Goal: Task Accomplishment & Management: Complete application form

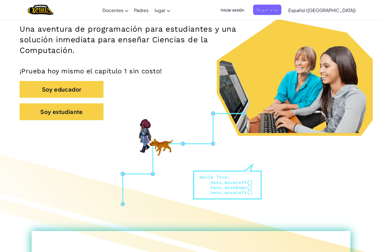
scroll to position [86, 0]
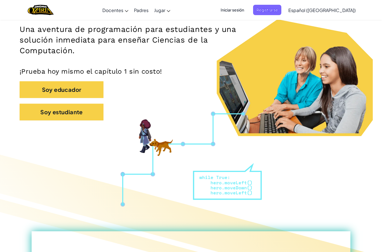
click at [88, 112] on button "Soy estudiante" at bounding box center [62, 112] width 84 height 17
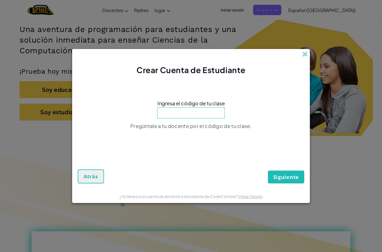
click at [212, 114] on input at bounding box center [191, 112] width 68 height 11
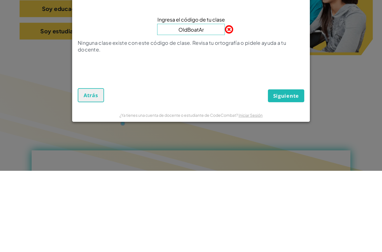
type input "OldBoatArm"
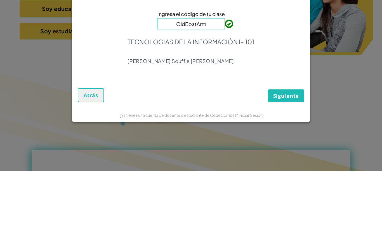
click at [289, 174] on span "Siguiente" at bounding box center [286, 177] width 26 height 7
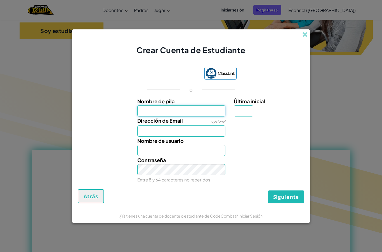
click at [212, 113] on input "Nombre de pila" at bounding box center [181, 110] width 88 height 11
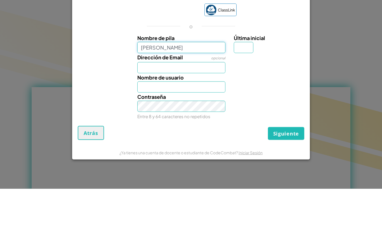
type input "sebastian"
click at [211, 125] on input "Dirección de Email" at bounding box center [181, 130] width 88 height 11
type input "Sebastian"
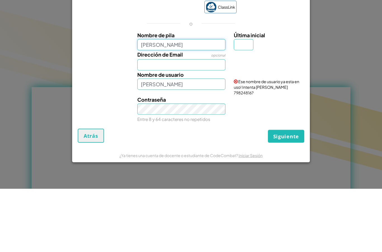
click at [196, 102] on input "sebastian" at bounding box center [181, 107] width 88 height 11
type input "sebastian hernández"
click at [201, 123] on input "Dirección de Email" at bounding box center [181, 128] width 88 height 11
type input "Sebastian hernández"
click at [203, 102] on input "sebastian hernández" at bounding box center [181, 107] width 88 height 11
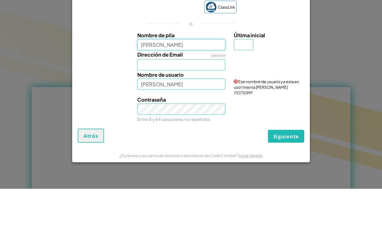
type input "[PERSON_NAME]"
click at [196, 123] on input "Dirección de Email" at bounding box center [181, 128] width 88 height 11
type input "Sebastian hernández alamilla"
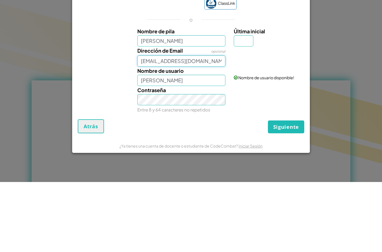
type input "[EMAIL_ADDRESS][DOMAIN_NAME]"
click at [207, 145] on input "Sebastian hernández alamilla" at bounding box center [181, 150] width 88 height 11
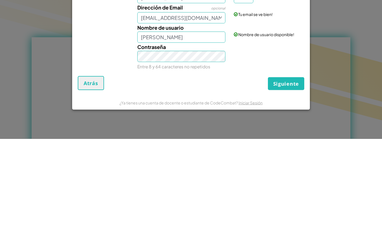
click at [289, 193] on span "Siguiente" at bounding box center [286, 196] width 26 height 7
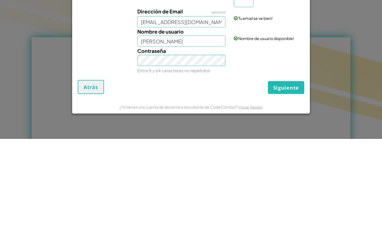
scroll to position [280, 0]
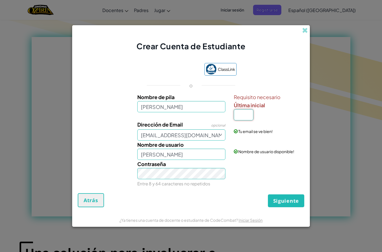
click at [245, 120] on input "Última inicial" at bounding box center [244, 114] width 20 height 11
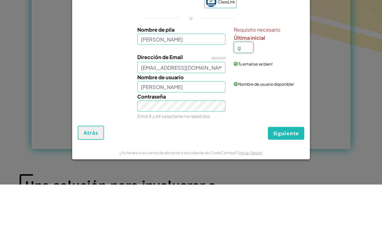
type input "g"
click at [314, 89] on div "Crear Cuenta de Estudiante ClassLink o Nombre de pila sebastian hernández alami…" at bounding box center [191, 126] width 382 height 252
type input "[PERSON_NAME]"
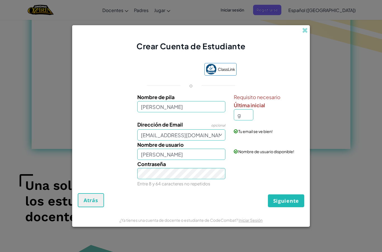
click at [291, 204] on span "Siguiente" at bounding box center [286, 200] width 26 height 7
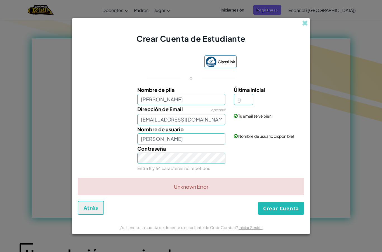
scroll to position [278, 0]
click at [287, 207] on button "Crear Cuenta" at bounding box center [281, 208] width 46 height 13
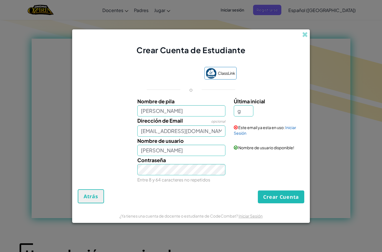
click at [285, 198] on button "Crear Cuenta" at bounding box center [281, 196] width 46 height 13
click at [289, 197] on button "Crear Cuenta" at bounding box center [281, 196] width 46 height 13
click at [142, 131] on input "[EMAIL_ADDRESS][DOMAIN_NAME]" at bounding box center [181, 130] width 88 height 11
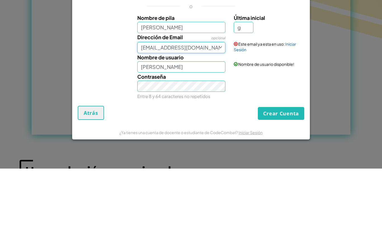
click at [143, 125] on input "[EMAIL_ADDRESS][DOMAIN_NAME]" at bounding box center [181, 130] width 88 height 11
click at [145, 125] on input "[EMAIL_ADDRESS][DOMAIN_NAME]" at bounding box center [181, 130] width 88 height 11
click at [140, 125] on input "[EMAIL_ADDRESS][DOMAIN_NAME]" at bounding box center [181, 130] width 88 height 11
click at [330, 21] on div "Crear Cuenta de Estudiante ClassLink o Nombre de pila sebastian hernández alami…" at bounding box center [191, 126] width 382 height 252
click at [333, 22] on div "Crear Cuenta de Estudiante ClassLink o Nombre de pila sebastian hernández alami…" at bounding box center [191, 126] width 382 height 252
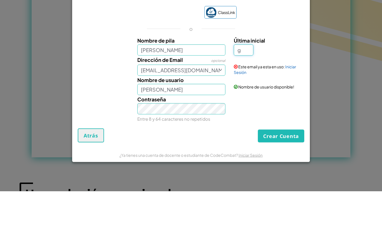
click at [330, 43] on div "Crear Cuenta de Estudiante ClassLink o Nombre de pila sebastian hernández alami…" at bounding box center [191, 126] width 382 height 252
click at [331, 43] on div "Crear Cuenta de Estudiante ClassLink o Nombre de pila sebastian hernández alami…" at bounding box center [191, 126] width 382 height 252
click at [359, 74] on div "Crear Cuenta de Estudiante ClassLink o Nombre de pila sebastian hernández alami…" at bounding box center [191, 126] width 382 height 252
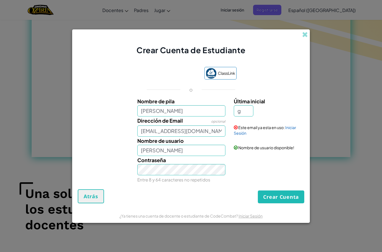
click at [307, 29] on div "Crear Cuenta de Estudiante" at bounding box center [191, 42] width 238 height 27
click at [307, 32] on span at bounding box center [305, 35] width 6 height 6
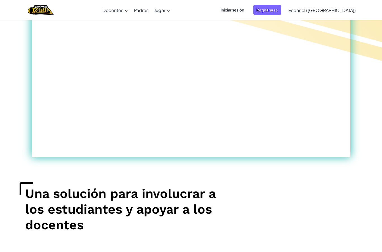
click at [247, 8] on span "Iniciar sesión" at bounding box center [232, 10] width 30 height 10
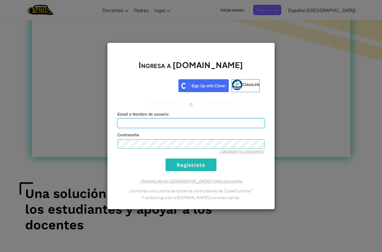
click at [150, 124] on input "Email o Nombre de usuario :" at bounding box center [191, 123] width 147 height 10
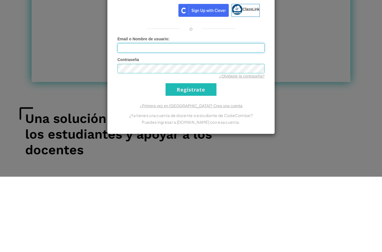
click at [139, 118] on input "Email o Nombre de usuario :" at bounding box center [191, 123] width 147 height 10
paste input "[EMAIL_ADDRESS][DOMAIN_NAME]"
type input "[EMAIL_ADDRESS][DOMAIN_NAME]"
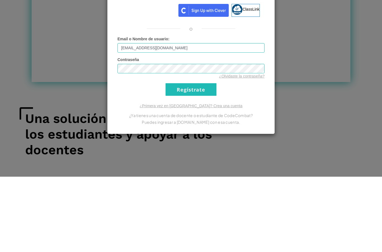
click at [204, 158] on input "Regístrate" at bounding box center [191, 164] width 51 height 13
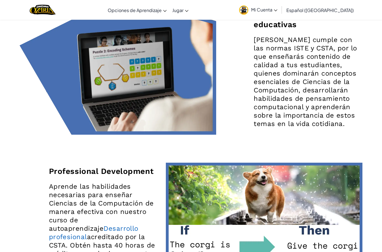
scroll to position [916, 0]
click at [130, 31] on img at bounding box center [118, 65] width 197 height 139
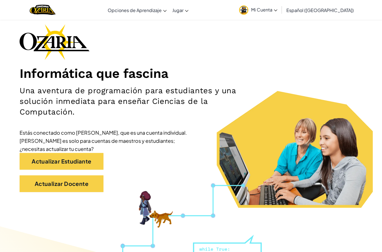
scroll to position [25, 0]
click at [82, 161] on link "Actualizar Estudiante" at bounding box center [62, 161] width 84 height 17
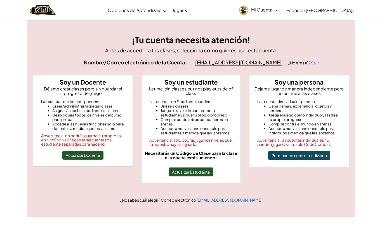
click at [197, 160] on input "Necesitarás un Código de Clase para la clase a la que te estás uniendo:" at bounding box center [191, 163] width 57 height 6
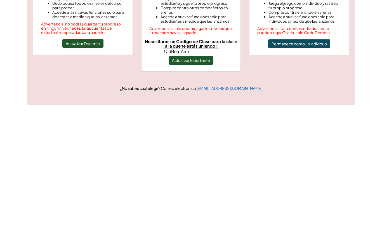
type input "OldBoatArm"
click at [198, 167] on button "Actualizar Estudiante" at bounding box center [191, 171] width 45 height 9
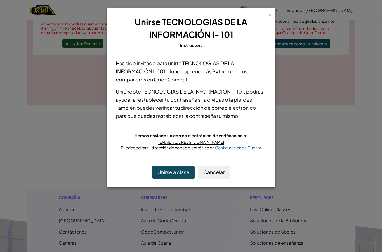
click at [170, 170] on button "Unirse a clase" at bounding box center [173, 172] width 43 height 13
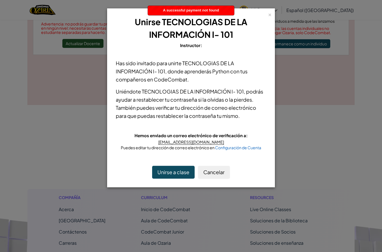
click at [346, 121] on div "× Unirse TECNOLOGIAS DE LA INFORMACIÓN I- 101 Instructor: Has sido invitado par…" at bounding box center [191, 126] width 382 height 252
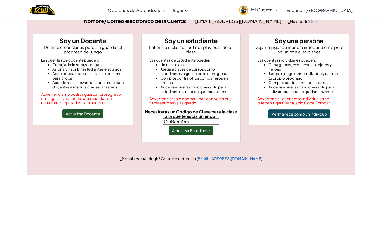
scroll to position [0, 0]
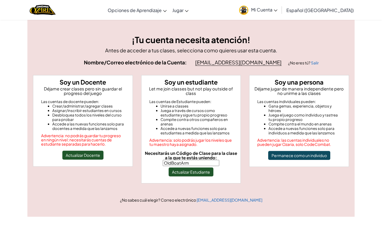
click at [45, 2] on div at bounding box center [42, 10] width 34 height 20
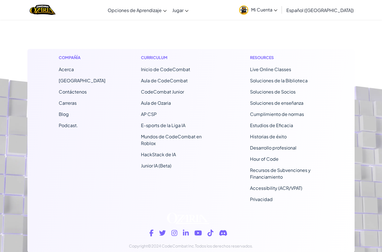
scroll to position [246, 0]
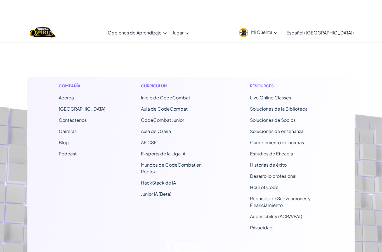
click at [161, 112] on link "Aula de Ozaria" at bounding box center [156, 109] width 30 height 6
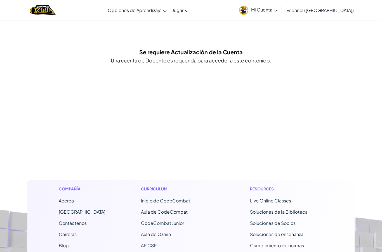
click at [280, 15] on link "Mi Cuenta" at bounding box center [258, 10] width 44 height 18
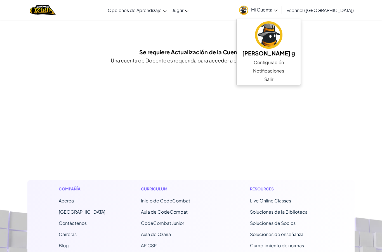
click at [301, 61] on link "Configuración" at bounding box center [269, 62] width 64 height 8
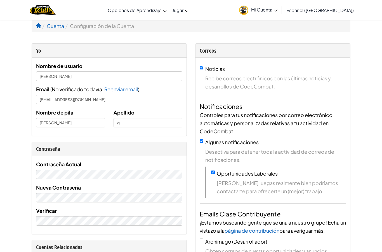
click at [278, 8] on span "Mi Cuenta" at bounding box center [264, 10] width 26 height 6
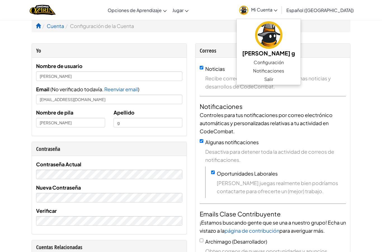
click at [301, 79] on link "Salir" at bounding box center [269, 79] width 64 height 8
